Goal: Book appointment/travel/reservation

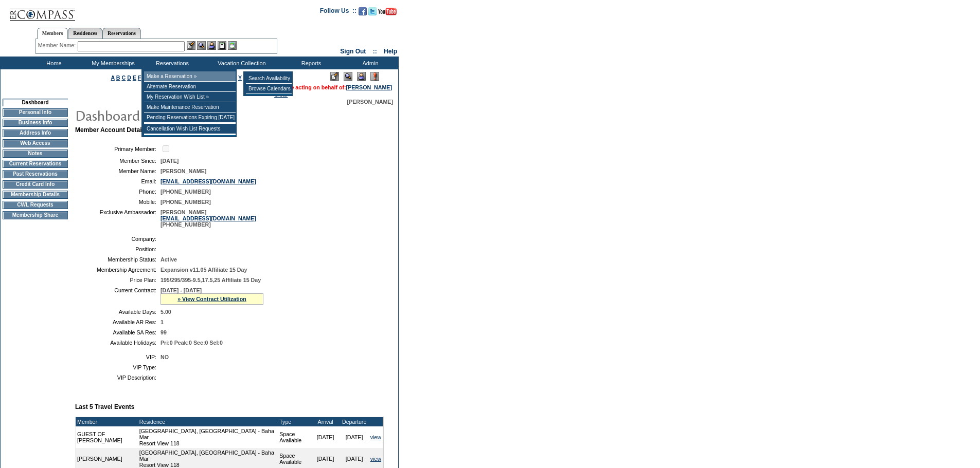
click at [170, 76] on td "Make a Reservation »" at bounding box center [190, 76] width 92 height 10
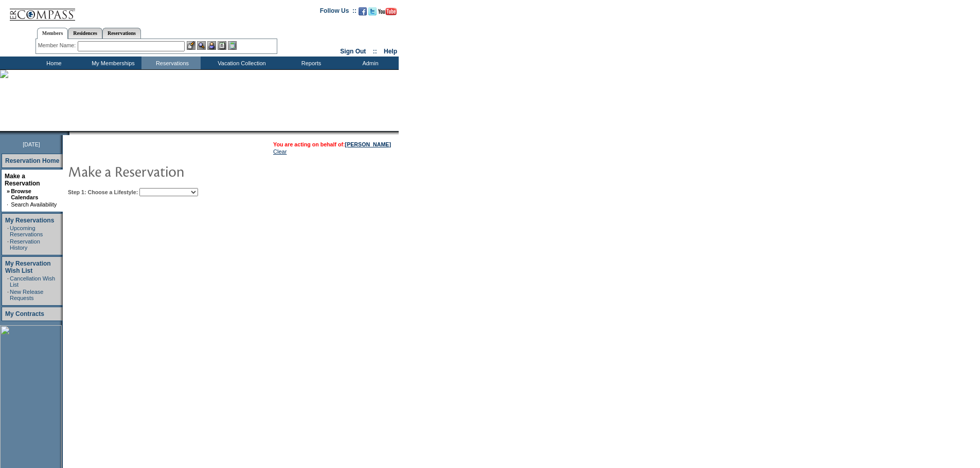
click at [184, 192] on select "Beach Leisure Metropolitan Mountain OIAL for Adventure OIAL for Couples OIAL fo…" at bounding box center [168, 192] width 59 height 8
select select "Metropolitan"
click at [157, 189] on select "Beach Leisure Metropolitan Mountain OIAL for Adventure OIAL for Couples OIAL fo…" at bounding box center [168, 192] width 59 height 8
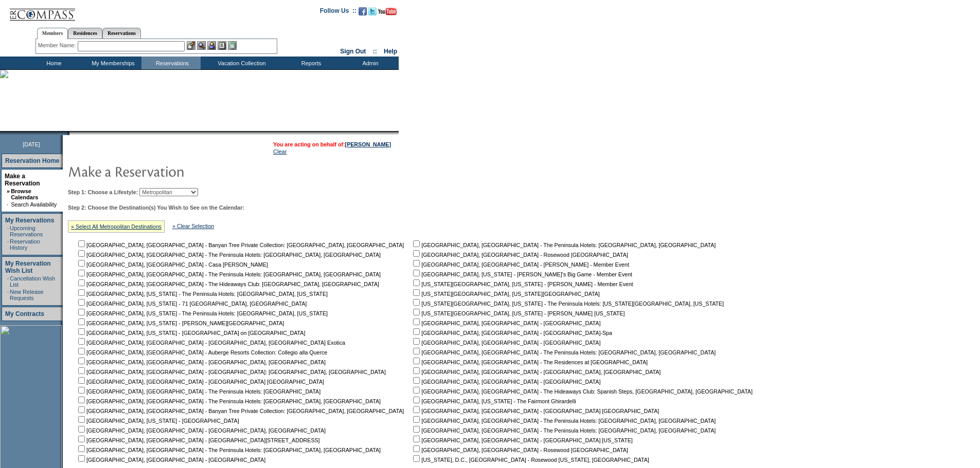
click at [85, 306] on input "checkbox" at bounding box center [81, 302] width 7 height 7
checkbox input "true"
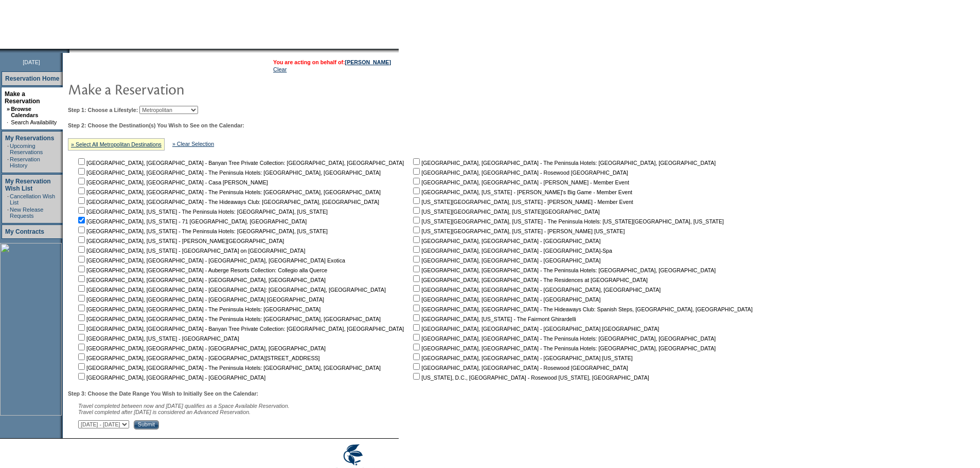
scroll to position [126, 0]
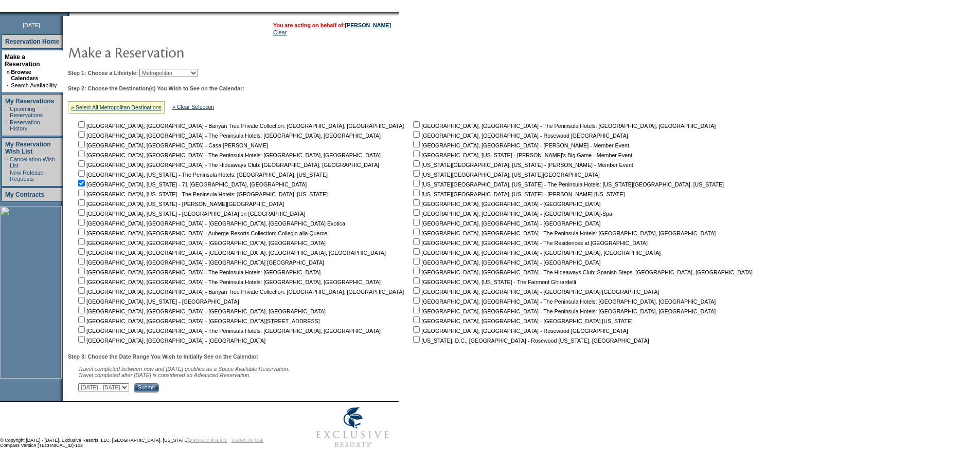
click at [159, 386] on input "Submit" at bounding box center [146, 388] width 25 height 9
